Goal: Browse casually: Explore the website without a specific task or goal

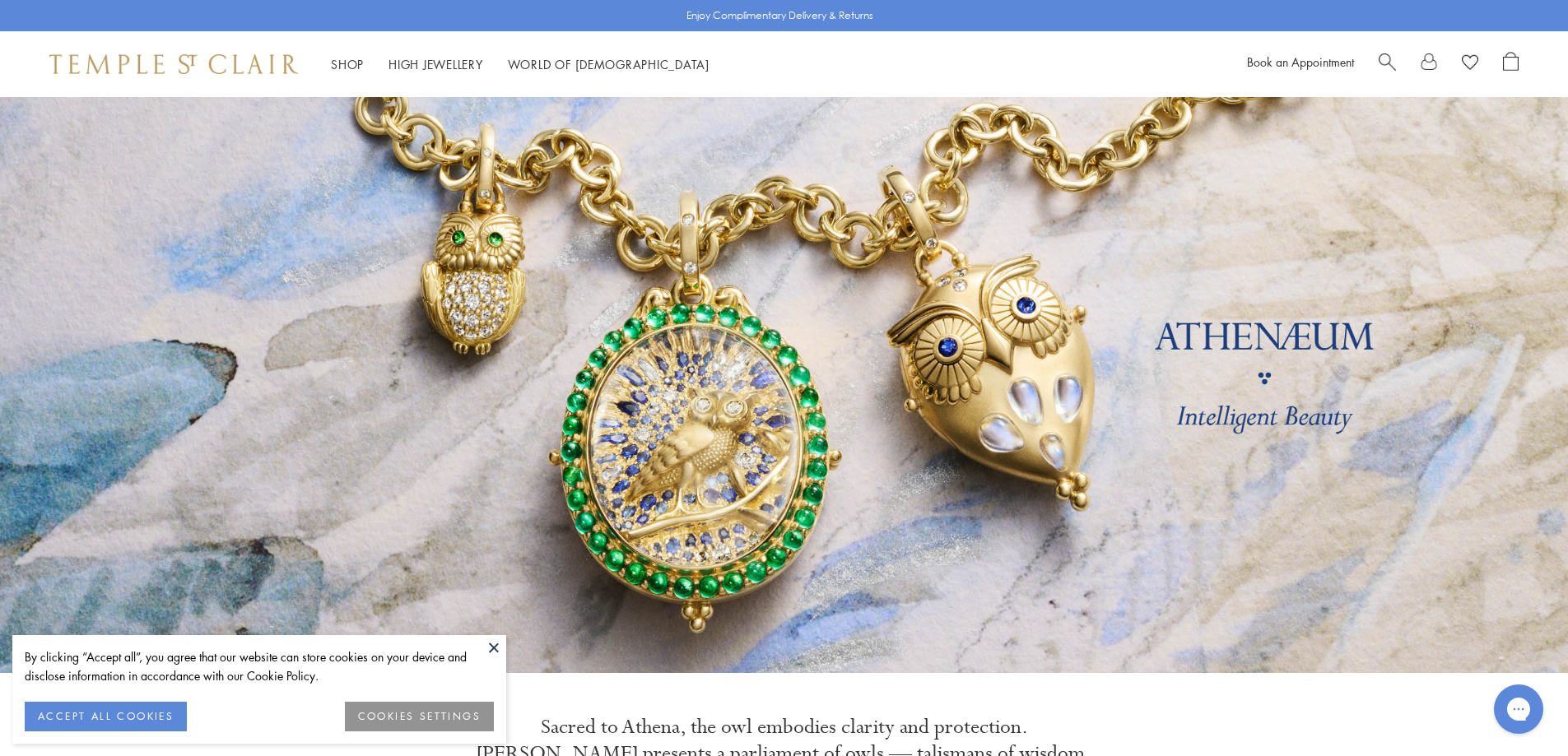
click at [135, 713] on button "ACCEPT ALL COOKIES" at bounding box center [106, 716] width 162 height 30
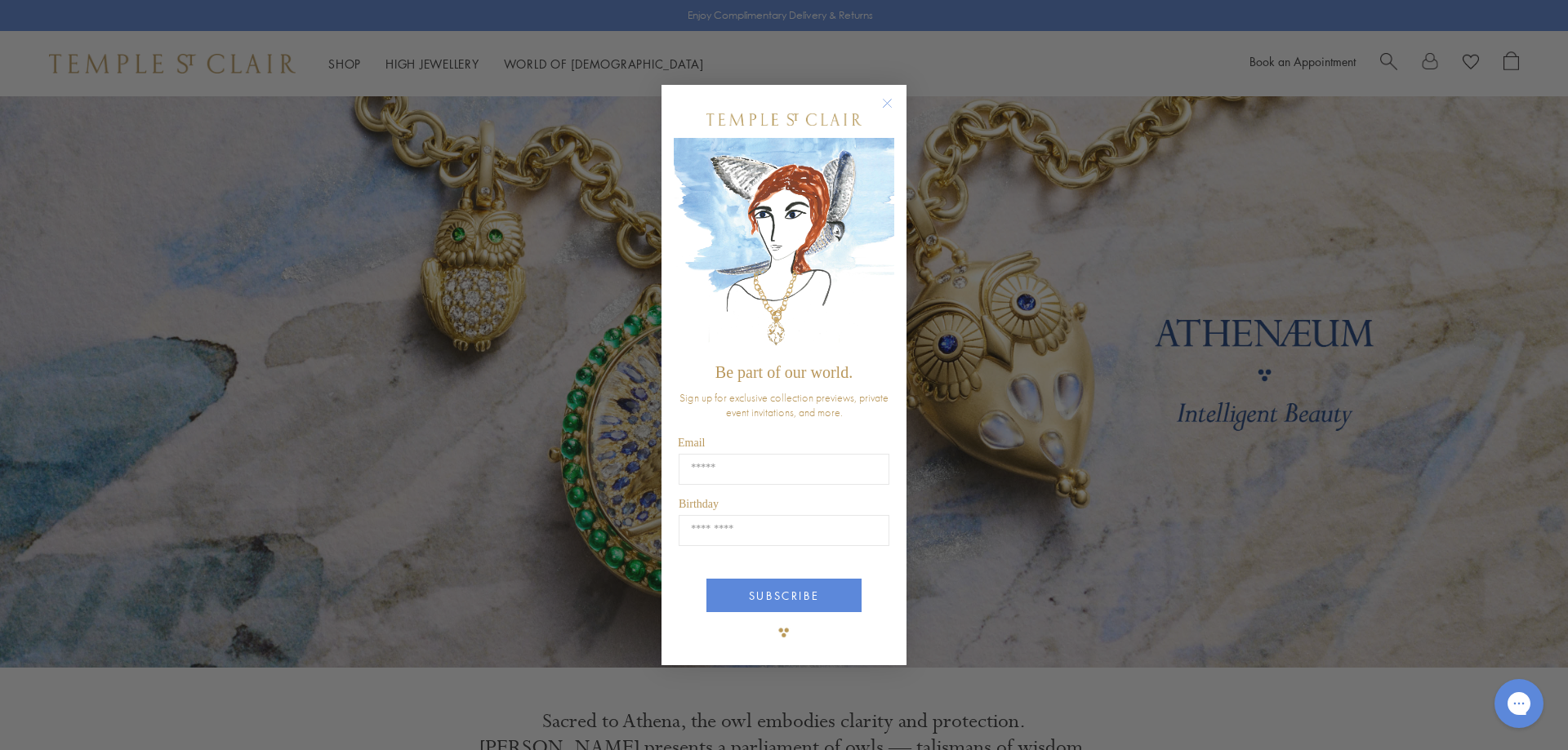
click at [886, 101] on circle "Close dialog" at bounding box center [888, 103] width 19 height 19
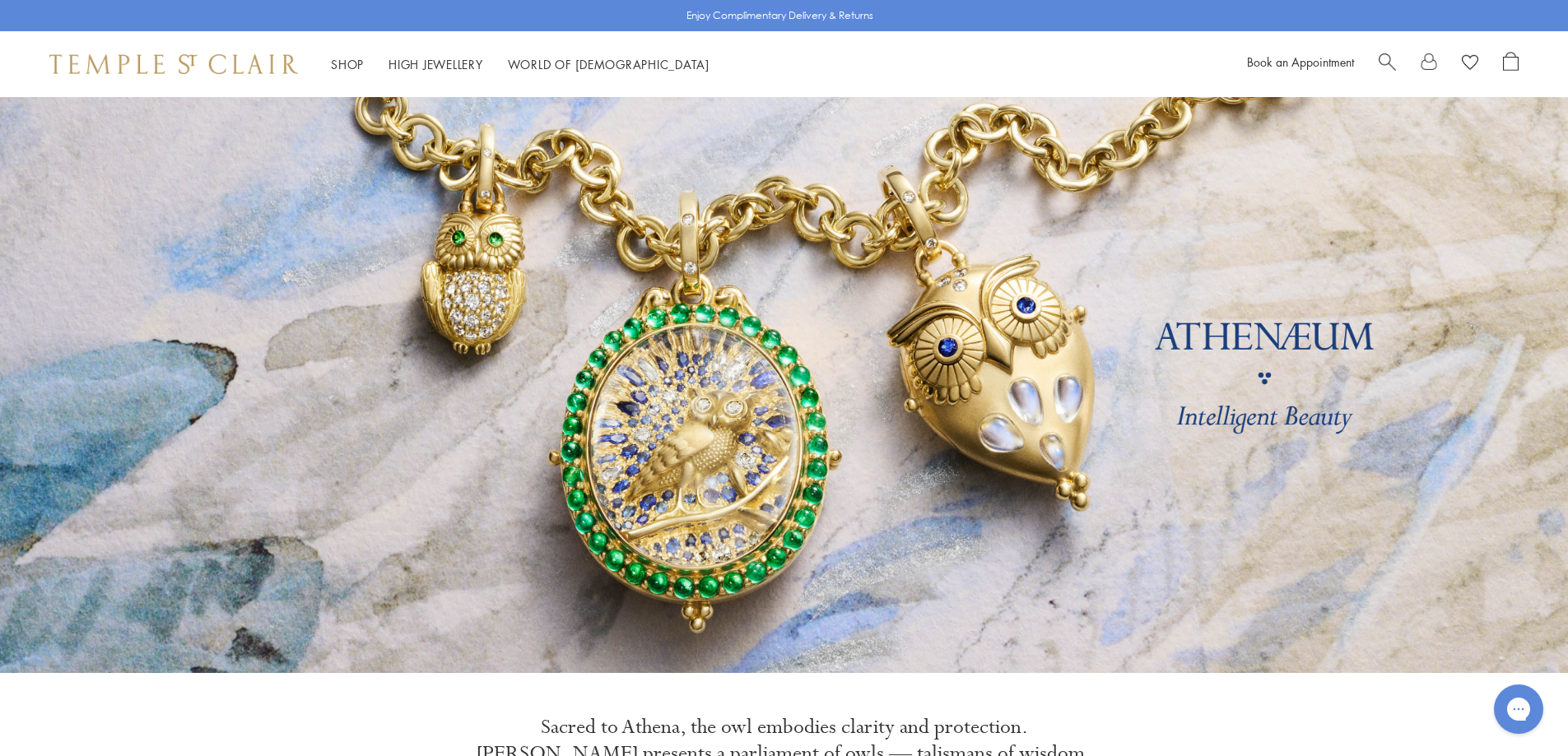
click at [1377, 56] on div "Book an Appointment" at bounding box center [1382, 65] width 272 height 25
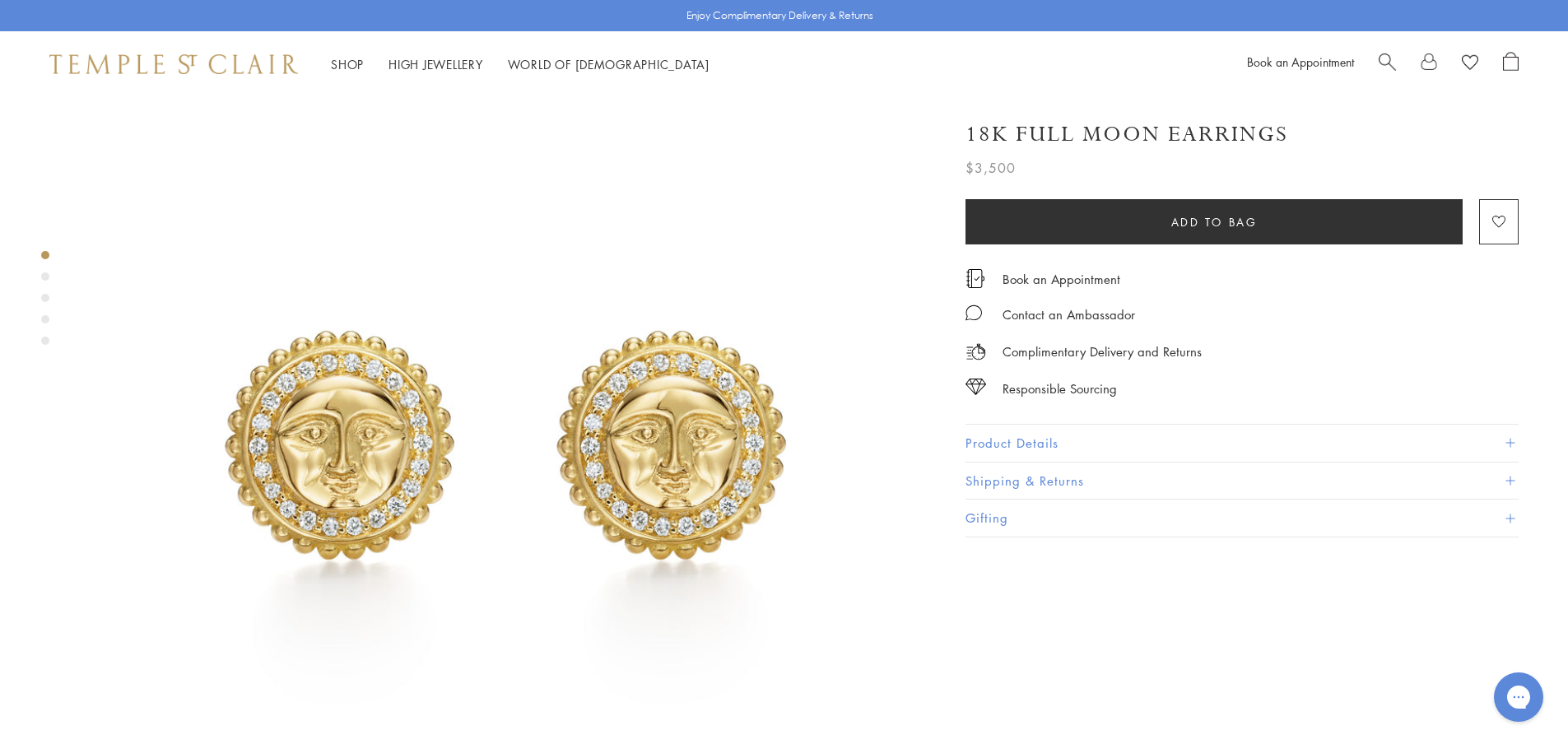
scroll to position [82, 0]
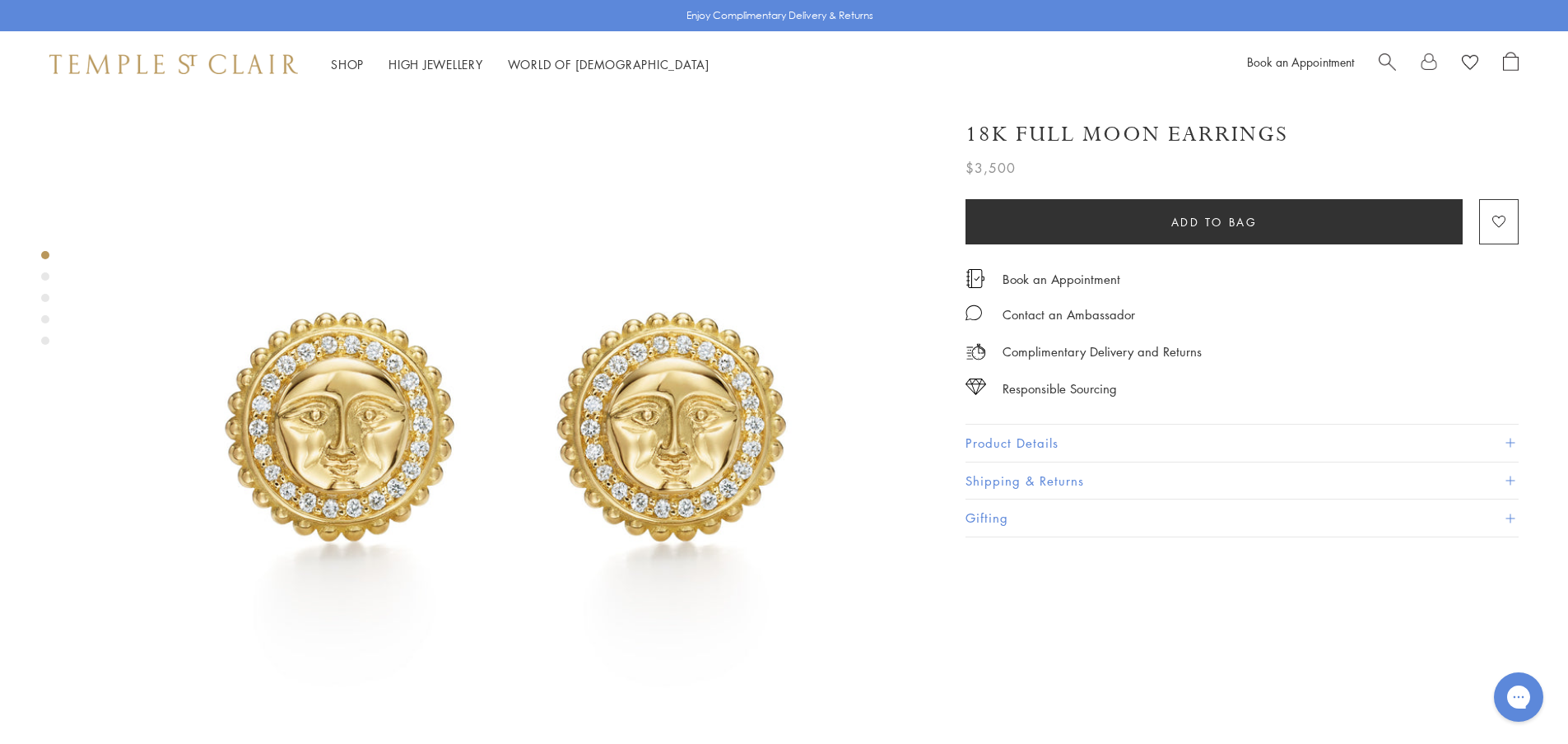
click at [1029, 443] on button "Product Details" at bounding box center [1241, 443] width 553 height 37
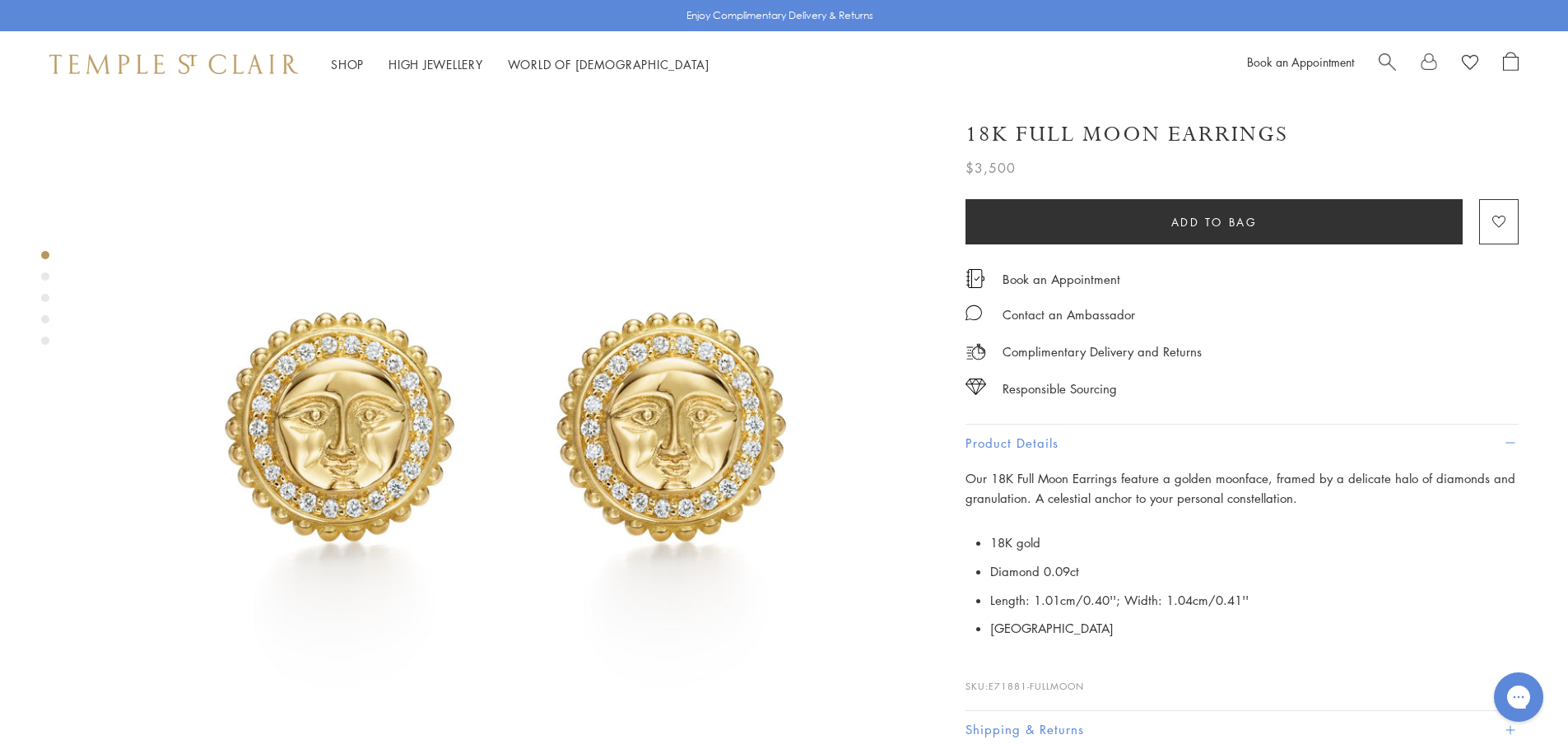
click at [965, 425] on button "Product Details" at bounding box center [1241, 443] width 553 height 37
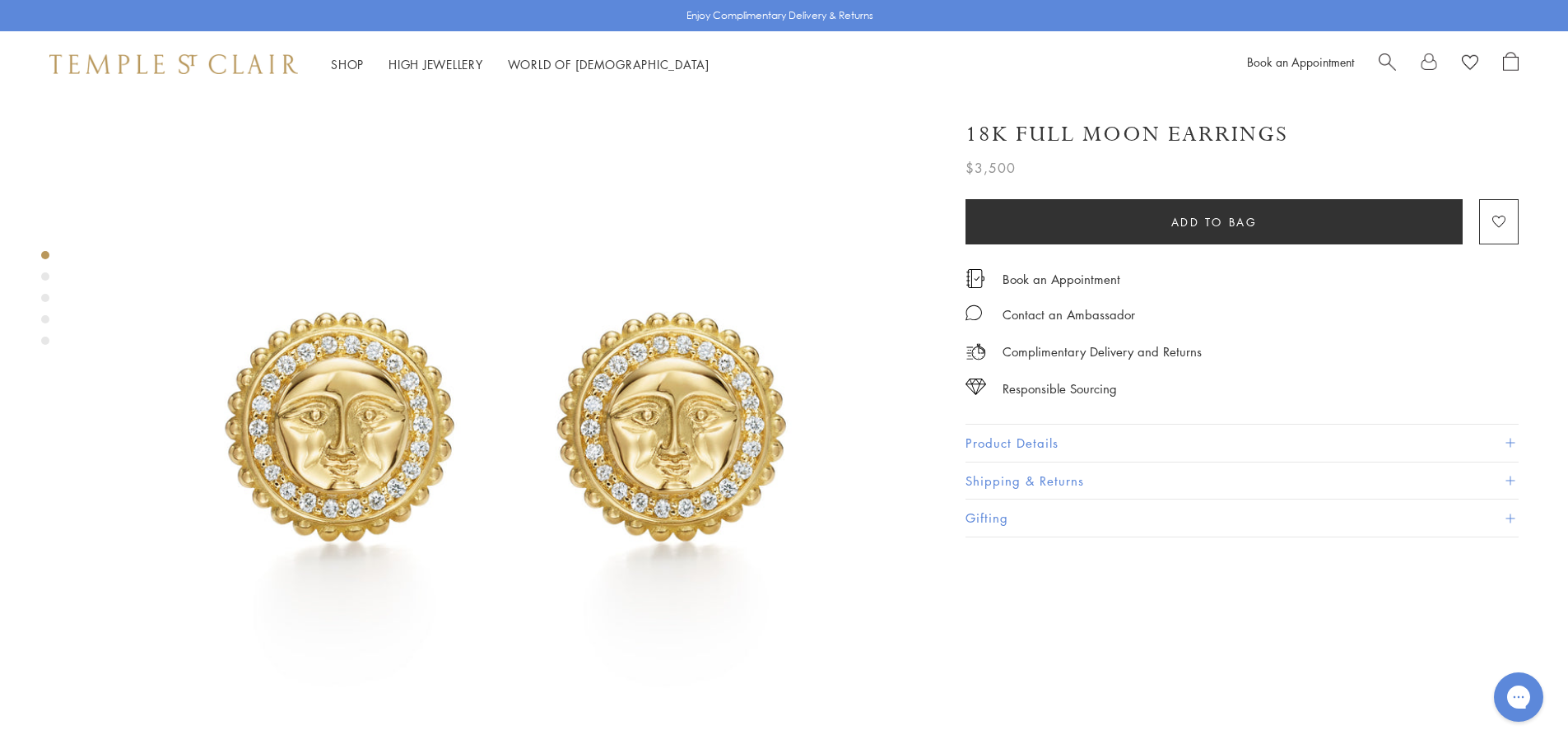
click at [1075, 442] on button "Product Details" at bounding box center [1241, 443] width 553 height 37
